Goal: Entertainment & Leisure: Consume media (video, audio)

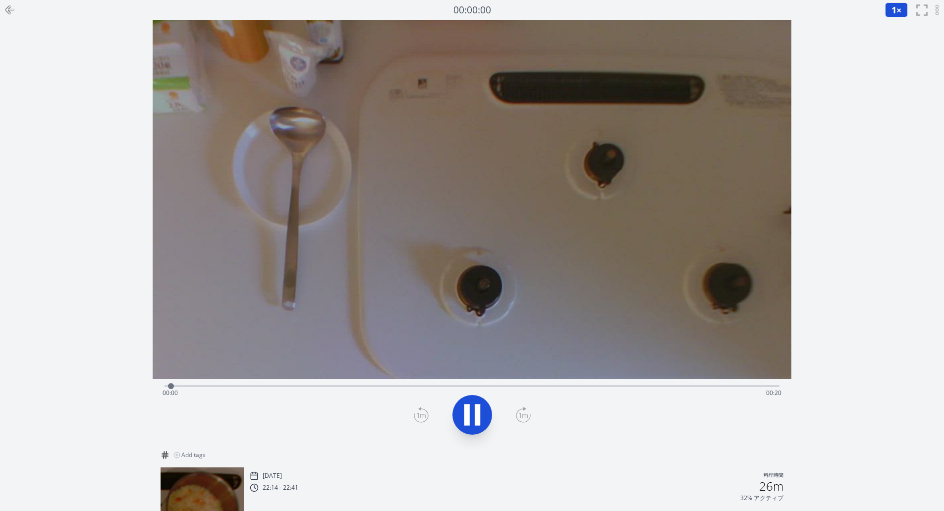
click at [476, 420] on icon at bounding box center [477, 414] width 5 height 21
click at [476, 420] on icon at bounding box center [472, 415] width 28 height 28
click at [175, 385] on div "Time elapsed: 00:18 Time remaining: 00:01" at bounding box center [471, 393] width 619 height 16
click at [168, 384] on div "Time elapsed: 00:02 Time remaining: 00:17" at bounding box center [471, 385] width 615 height 12
click at [167, 384] on div "Time elapsed: 00:00 Time remaining: 00:19" at bounding box center [471, 385] width 615 height 12
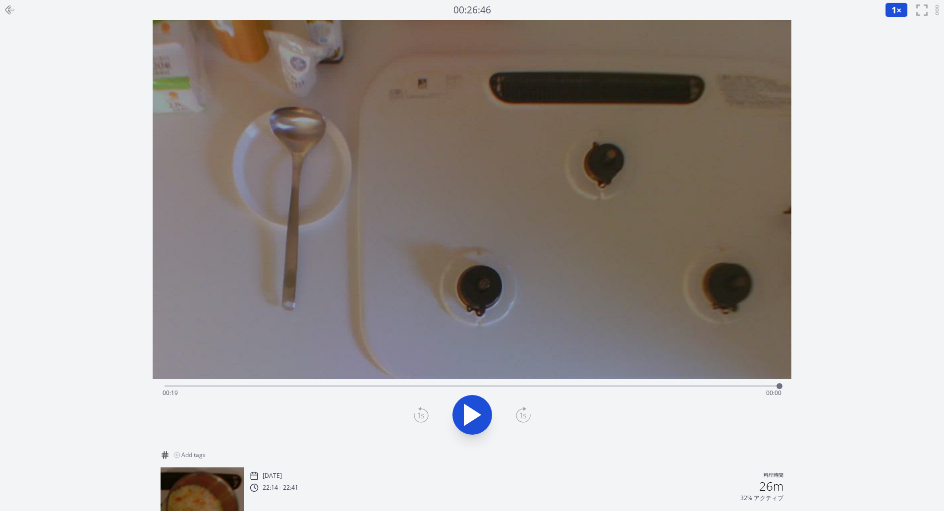
click at [176, 385] on div "Time elapsed: 00:19 Time remaining: 00:00" at bounding box center [471, 393] width 619 height 16
drag, startPoint x: 174, startPoint y: 385, endPoint x: 159, endPoint y: 384, distance: 15.4
click at [159, 384] on div at bounding box center [164, 385] width 15 height 15
click at [483, 416] on icon at bounding box center [472, 415] width 28 height 28
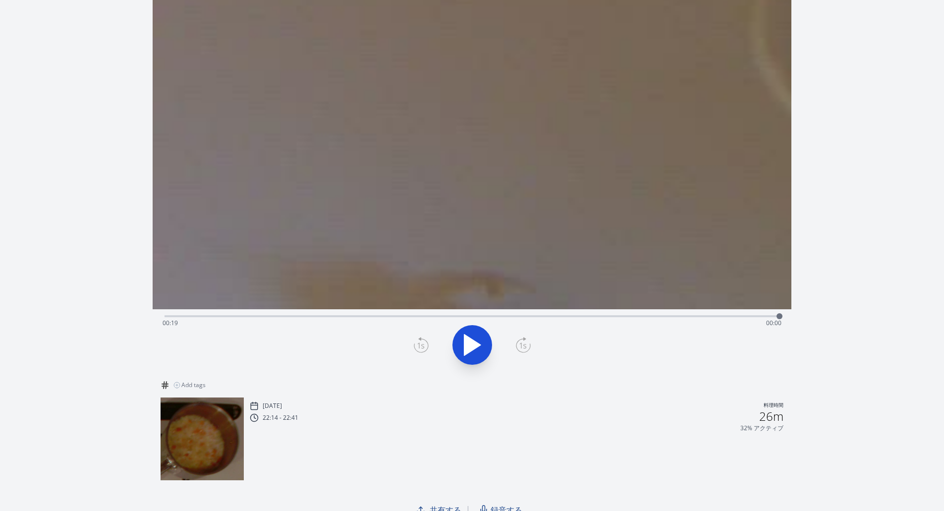
scroll to position [82, 0]
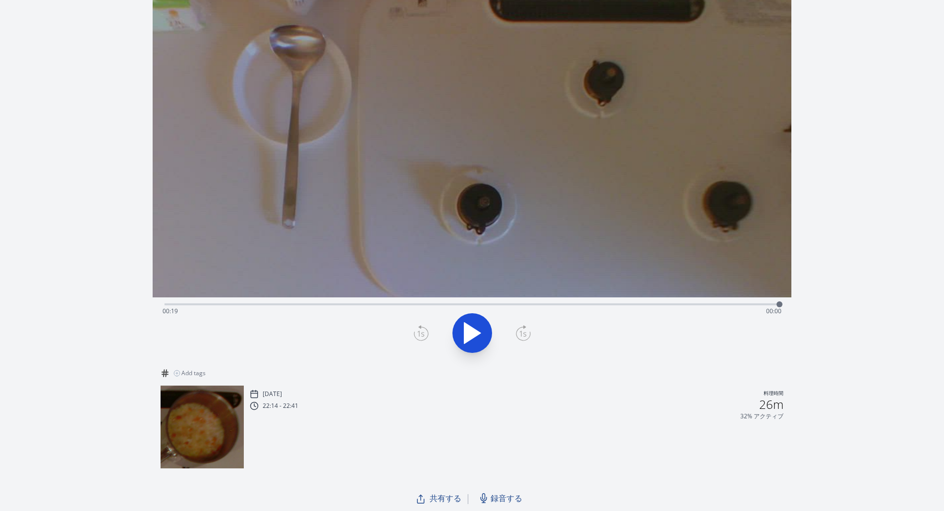
click at [479, 325] on icon at bounding box center [472, 333] width 28 height 28
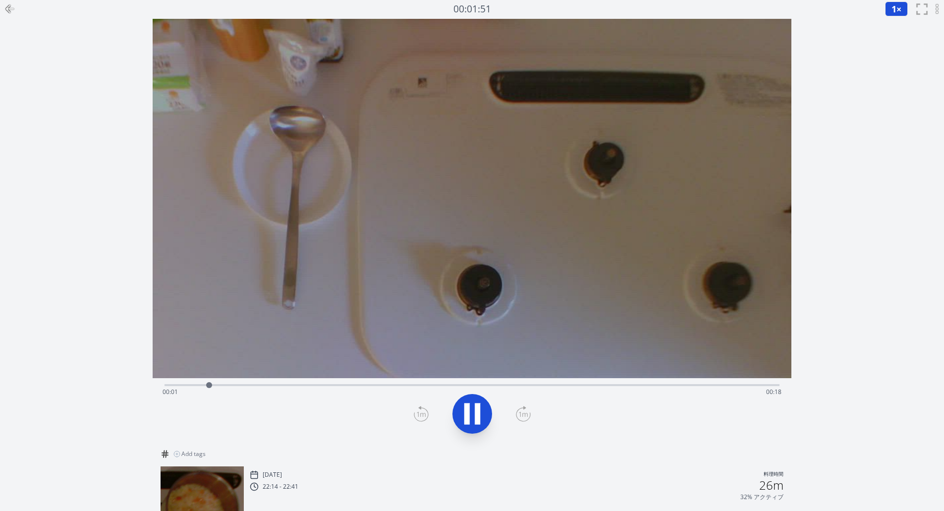
scroll to position [0, 0]
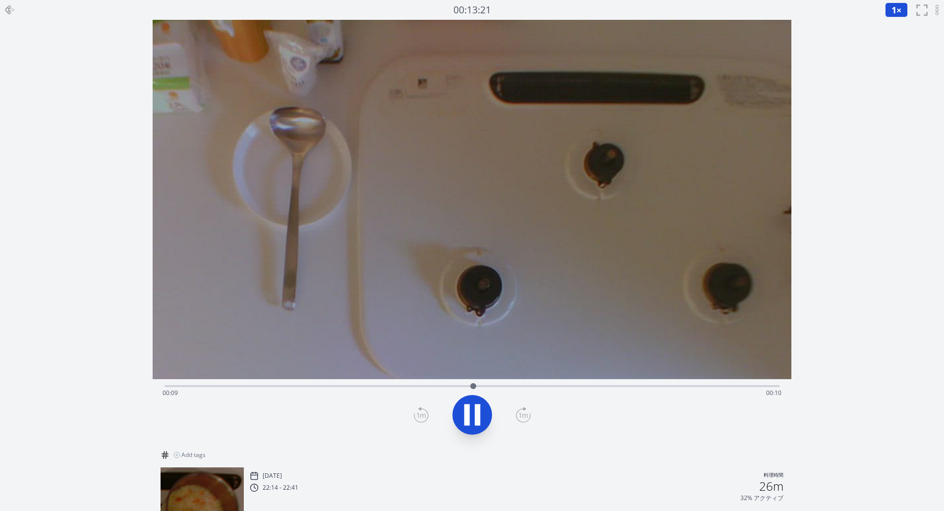
drag, startPoint x: 472, startPoint y: 416, endPoint x: 476, endPoint y: 442, distance: 27.0
click at [476, 442] on div "Time elapsed: 00:09 Time remaining: 00:10" at bounding box center [472, 411] width 639 height 65
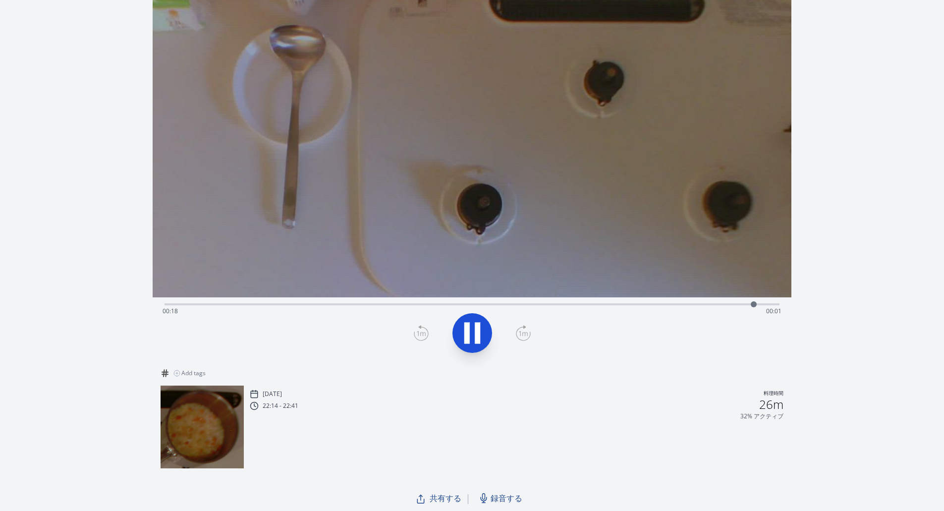
click at [472, 335] on icon at bounding box center [472, 333] width 28 height 28
